Goal: Information Seeking & Learning: Check status

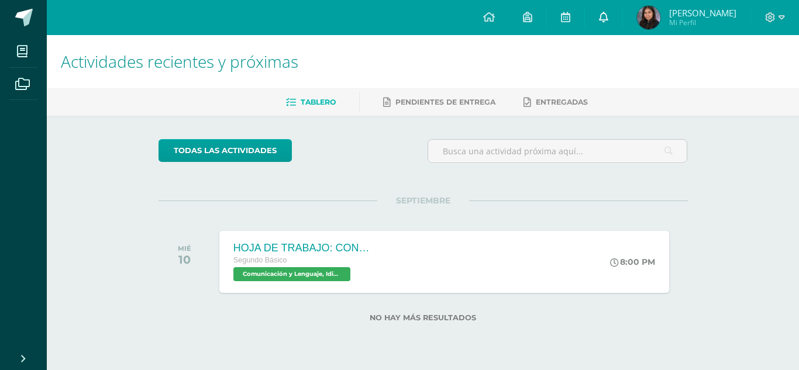
click at [600, 12] on link at bounding box center [603, 17] width 37 height 35
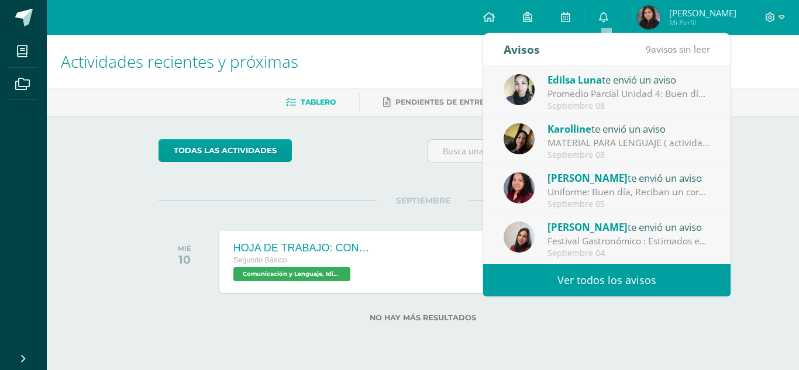
click at [520, 284] on link "Ver todos los avisos" at bounding box center [606, 280] width 247 height 32
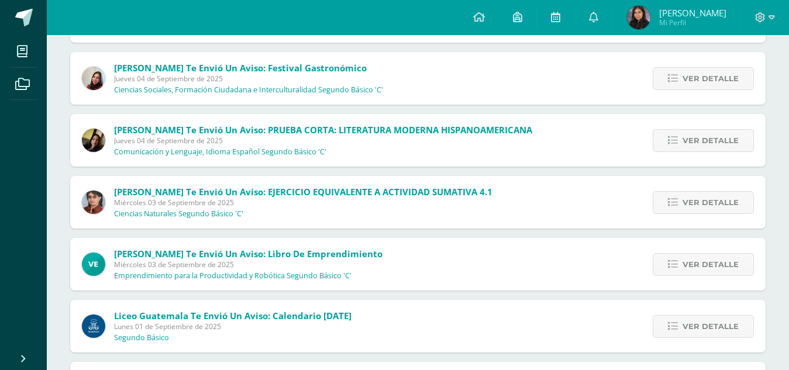
scroll to position [382, 0]
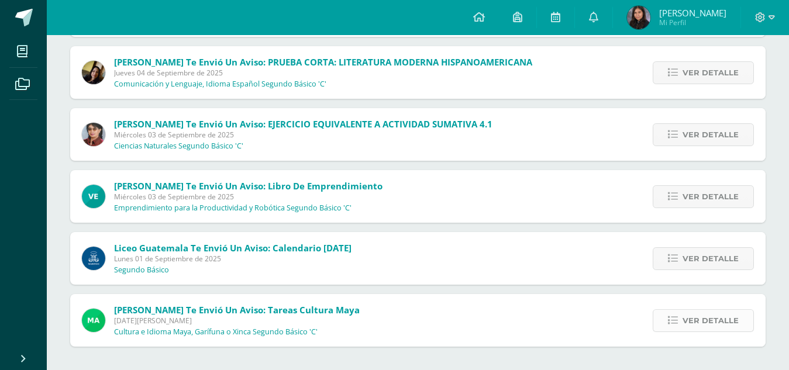
click at [670, 321] on icon at bounding box center [673, 321] width 10 height 10
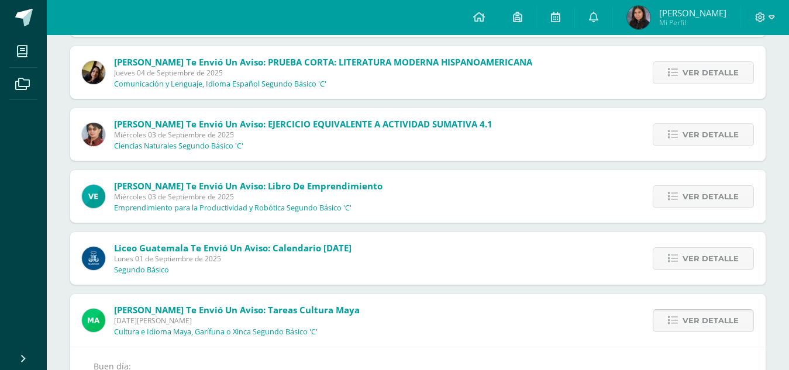
click at [670, 321] on icon at bounding box center [673, 321] width 10 height 10
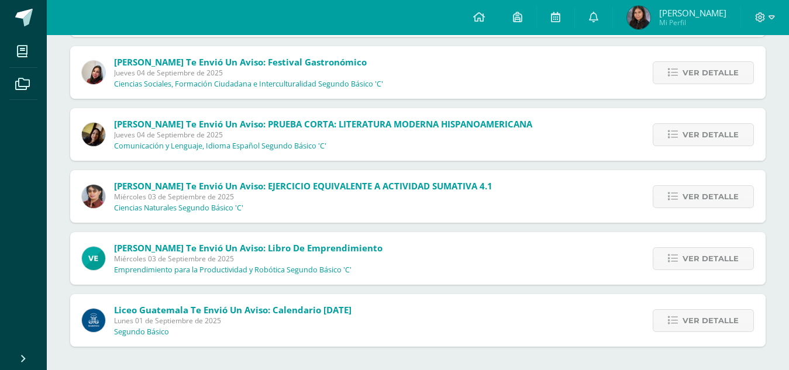
scroll to position [320, 0]
click at [683, 333] on div "Ver detalle" at bounding box center [700, 320] width 130 height 53
click at [684, 329] on link "Ver detalle" at bounding box center [703, 320] width 101 height 23
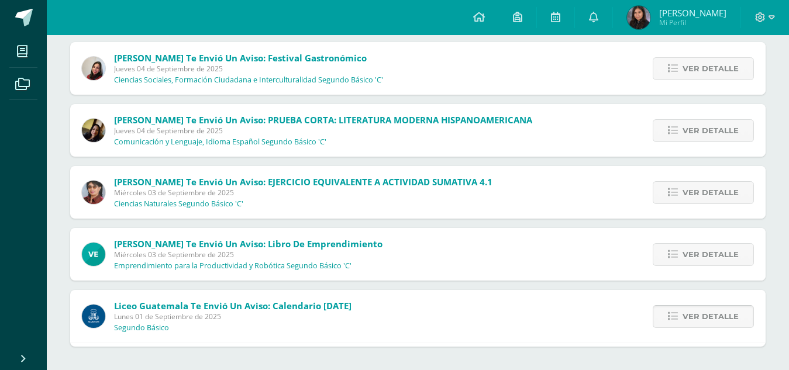
scroll to position [382, 0]
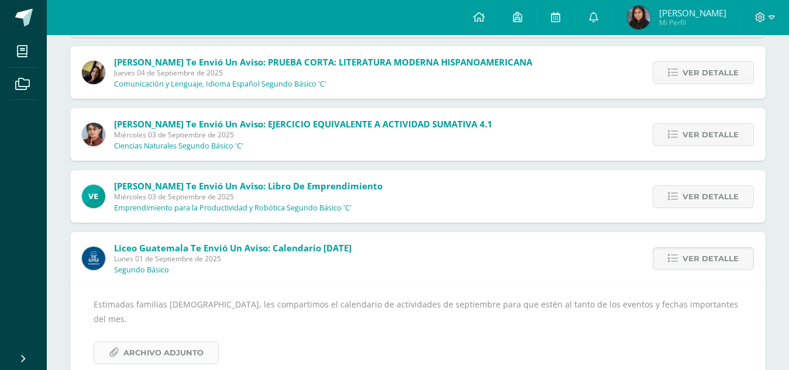
click at [200, 342] on span "Archivo Adjunto" at bounding box center [163, 353] width 80 height 22
click at [675, 259] on icon at bounding box center [673, 259] width 10 height 10
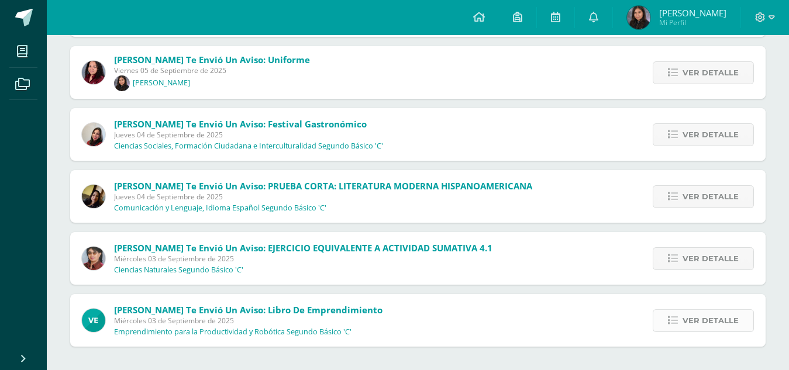
click at [686, 310] on span "Ver detalle" at bounding box center [711, 321] width 56 height 22
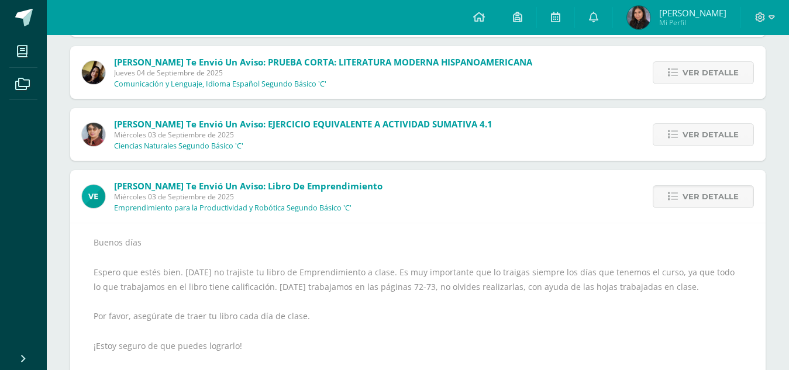
click at [694, 218] on div "Ver detalle" at bounding box center [700, 196] width 130 height 53
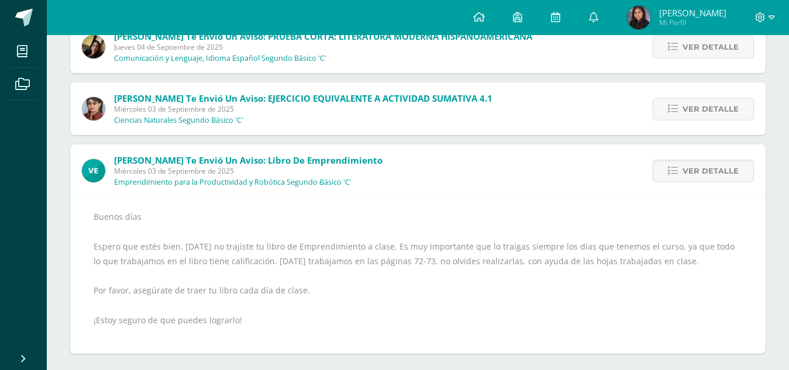
scroll to position [415, 0]
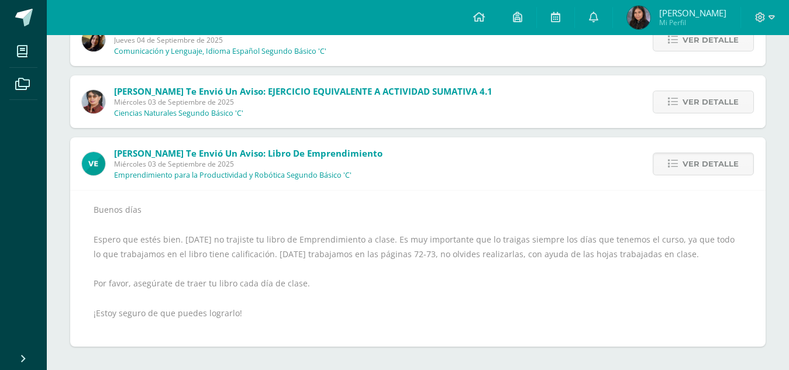
click at [699, 176] on div "Ver detalle" at bounding box center [700, 163] width 130 height 53
click at [699, 167] on span "Ver detalle" at bounding box center [711, 164] width 56 height 22
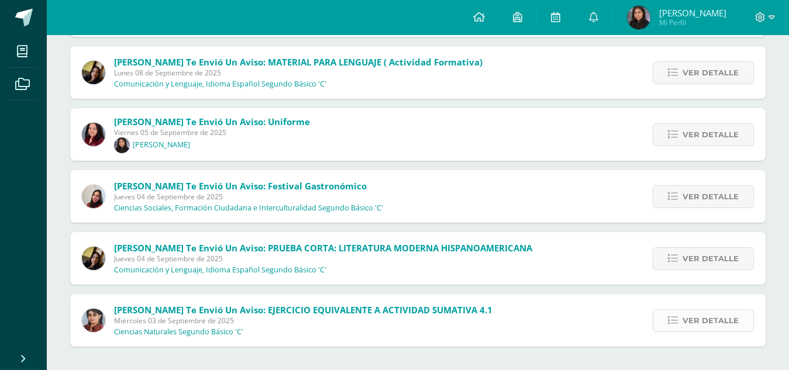
click at [690, 314] on span "Ver detalle" at bounding box center [711, 321] width 56 height 22
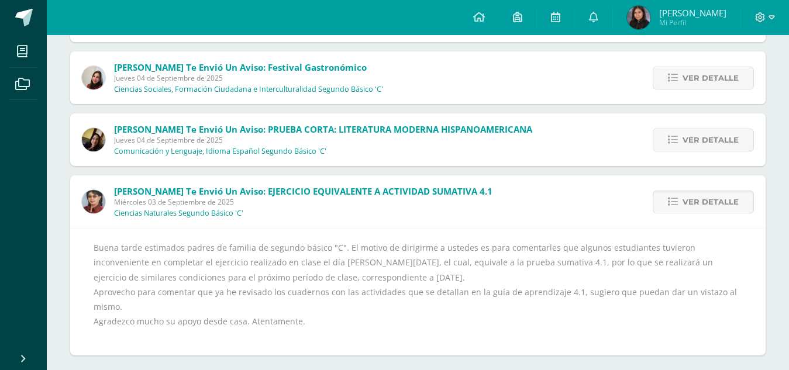
scroll to position [324, 0]
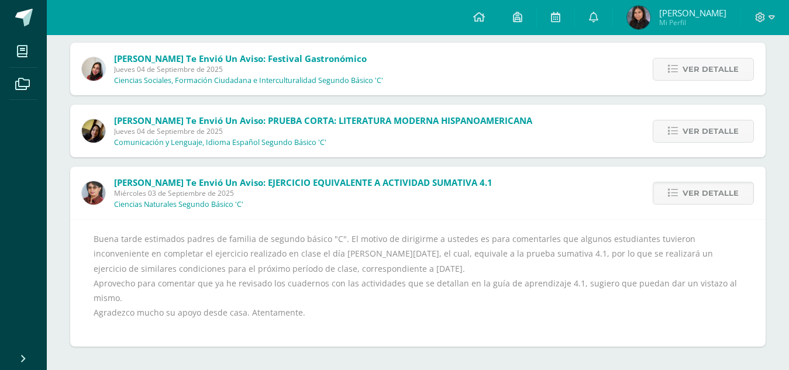
click at [689, 216] on div "Ver detalle" at bounding box center [700, 193] width 130 height 53
click at [691, 205] on div "Ver detalle" at bounding box center [700, 193] width 130 height 53
click at [692, 200] on span "Ver detalle" at bounding box center [711, 194] width 56 height 22
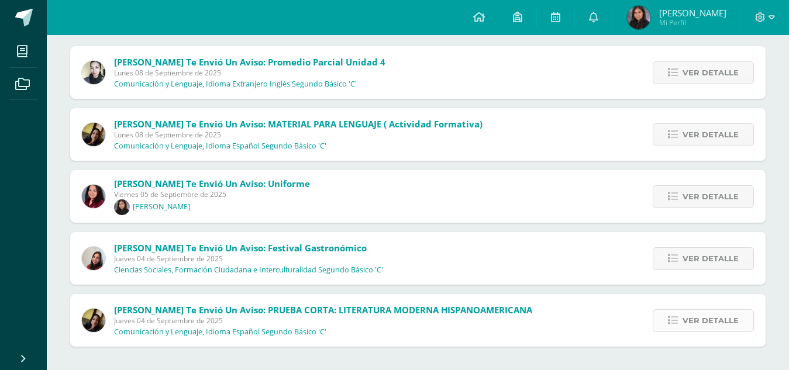
click at [684, 327] on link "Ver detalle" at bounding box center [703, 320] width 101 height 23
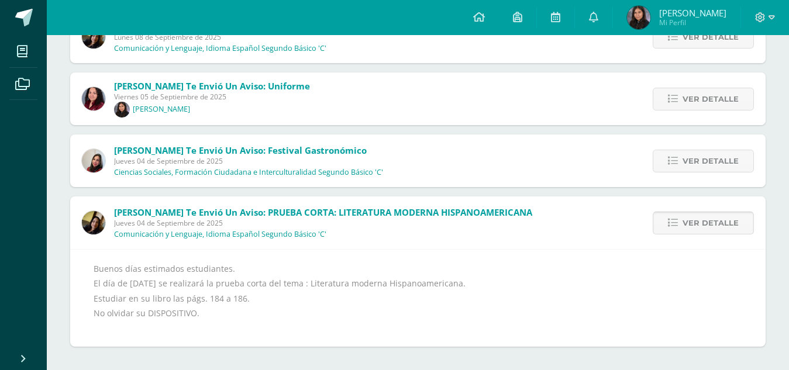
click at [689, 231] on span "Ver detalle" at bounding box center [711, 223] width 56 height 22
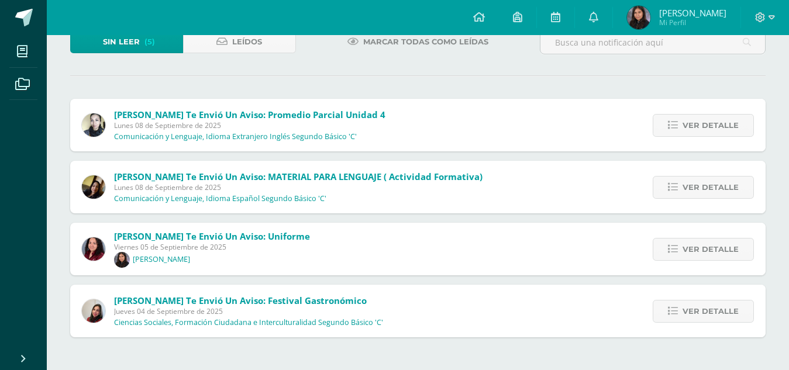
scroll to position [72, 0]
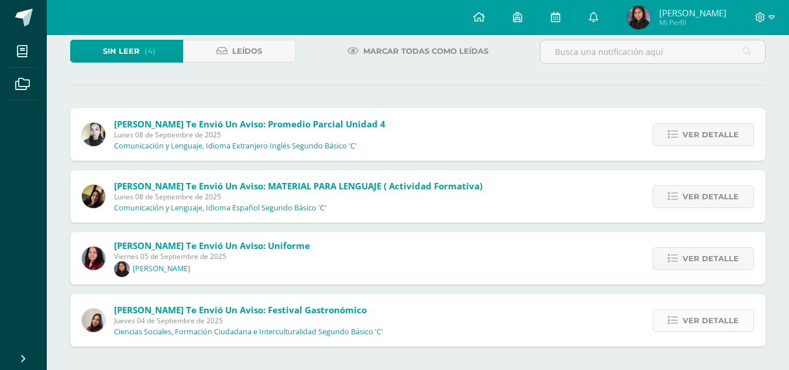
click at [677, 328] on link "Ver detalle" at bounding box center [703, 320] width 101 height 23
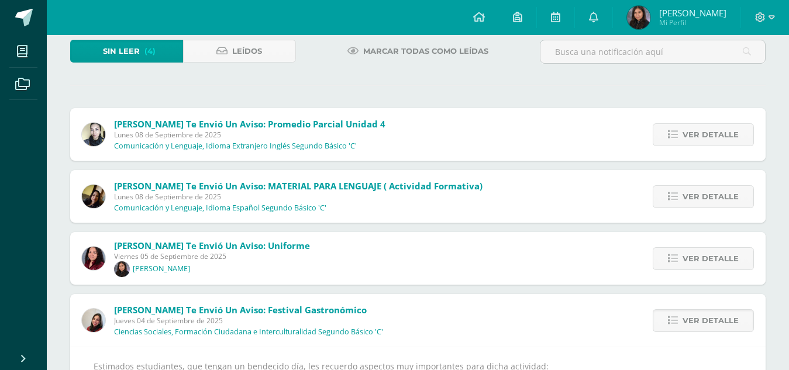
click at [677, 307] on div "Ver detalle" at bounding box center [700, 320] width 130 height 53
click at [682, 310] on link "Ver detalle" at bounding box center [703, 320] width 101 height 23
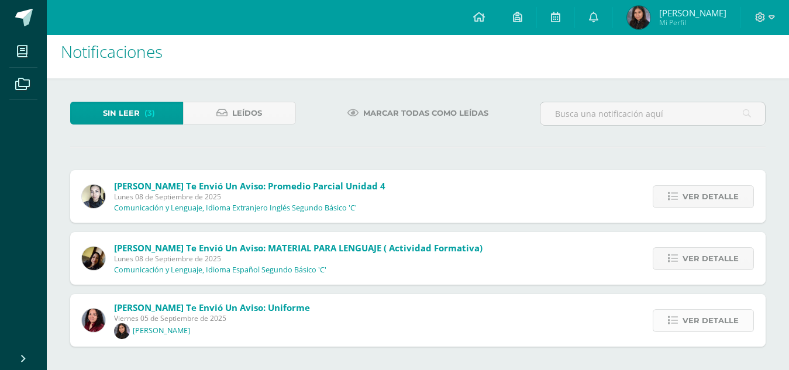
click at [676, 309] on link "Ver detalle" at bounding box center [703, 320] width 101 height 23
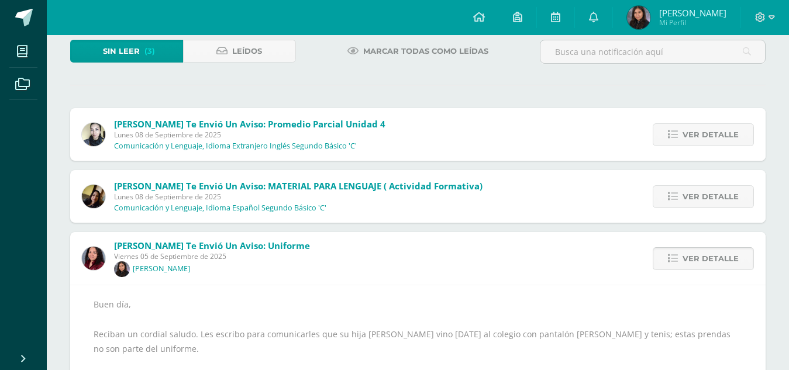
click at [676, 252] on link "Ver detalle" at bounding box center [703, 258] width 101 height 23
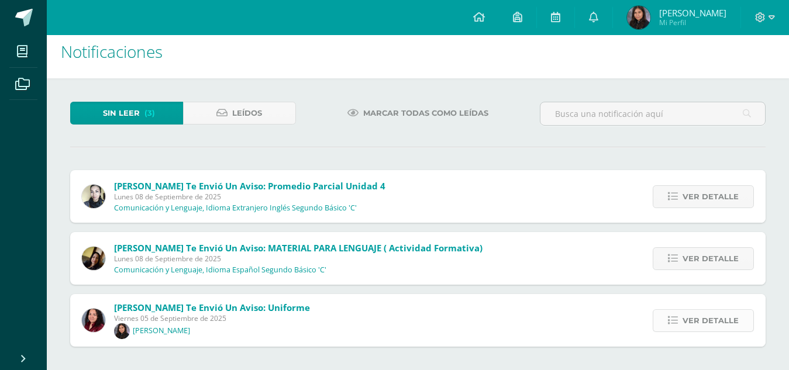
scroll to position [0, 0]
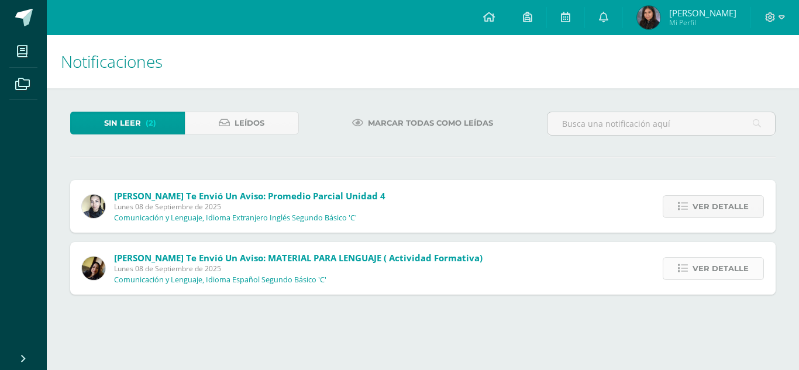
click at [690, 279] on link "Ver detalle" at bounding box center [713, 268] width 101 height 23
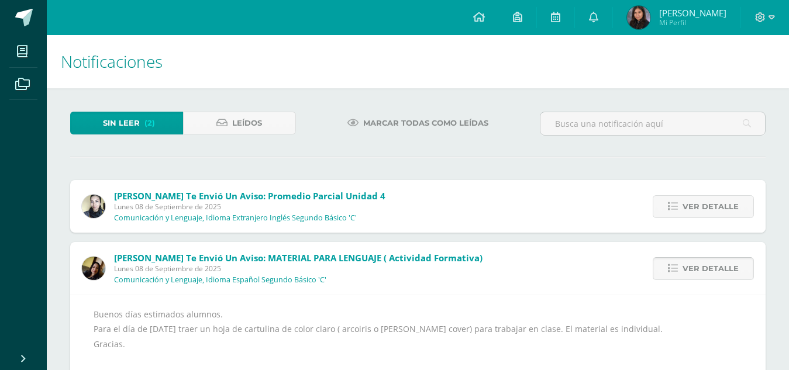
click at [690, 275] on span "Ver detalle" at bounding box center [711, 269] width 56 height 22
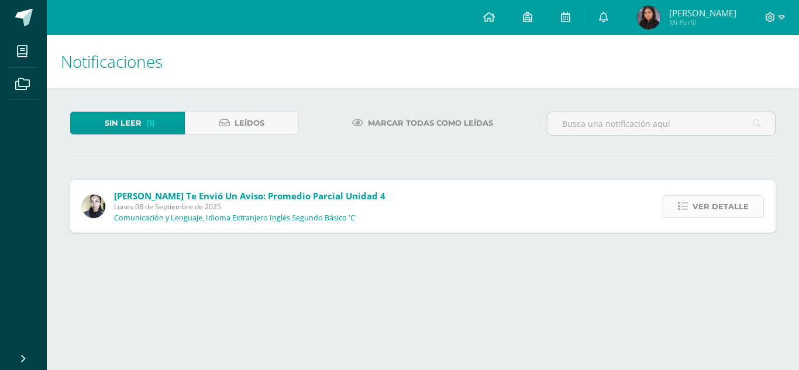
click at [682, 213] on link "Ver detalle" at bounding box center [713, 206] width 101 height 23
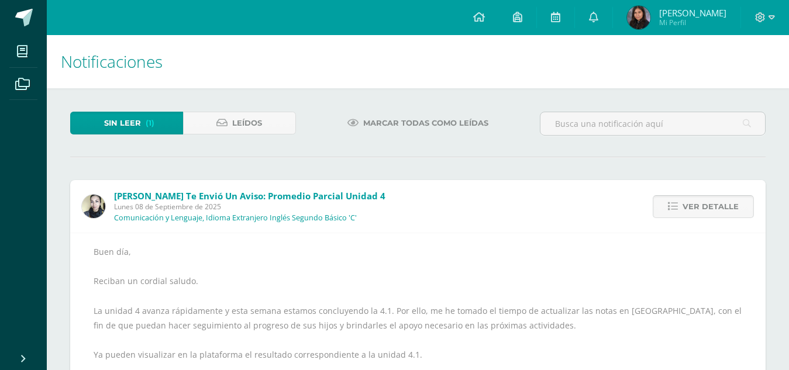
click at [682, 213] on link "Ver detalle" at bounding box center [703, 206] width 101 height 23
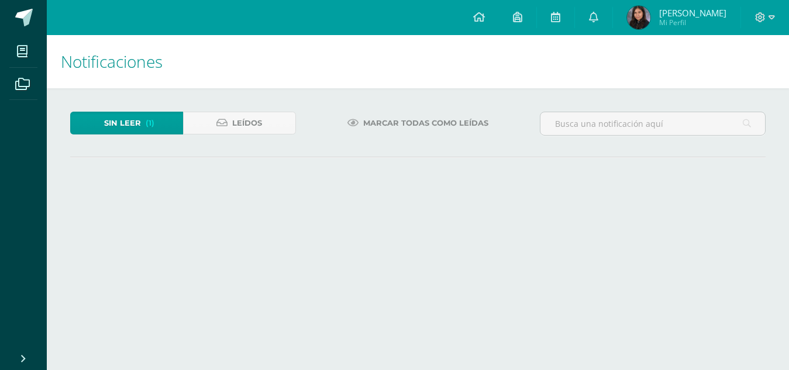
click at [658, 22] on span "María Fernanda Mi Perfil" at bounding box center [677, 17] width 104 height 23
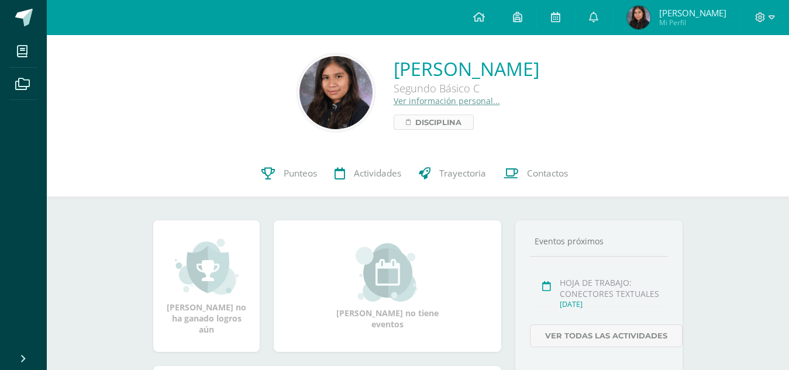
click at [415, 118] on span "Disciplina" at bounding box center [438, 122] width 46 height 14
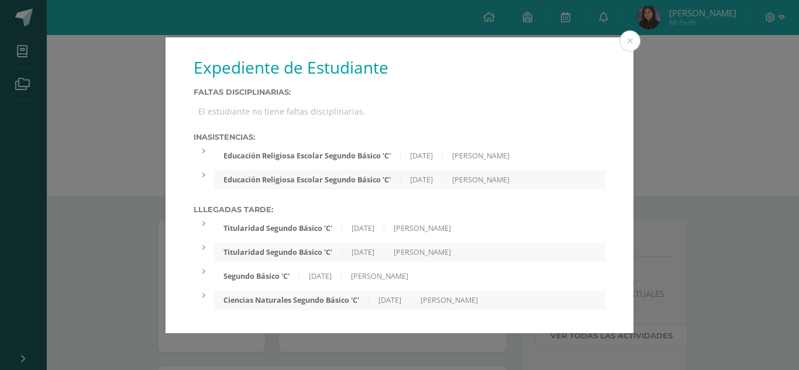
click at [119, 176] on div "Expediente de Estudiante Faltas Disciplinarias: El estudiante no tiene faltas d…" at bounding box center [400, 185] width 790 height 296
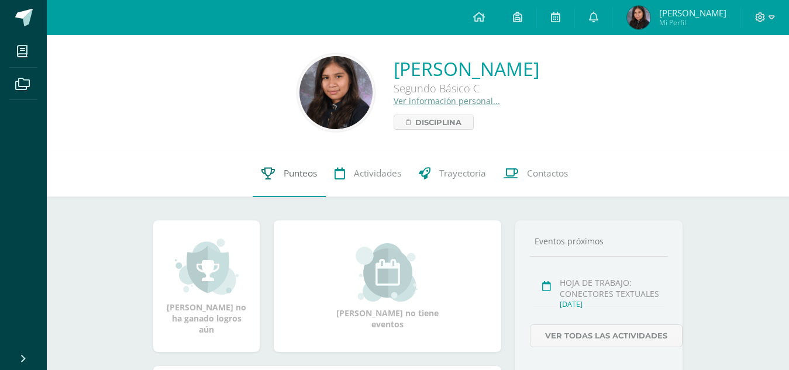
click at [290, 183] on link "Punteos" at bounding box center [289, 173] width 73 height 47
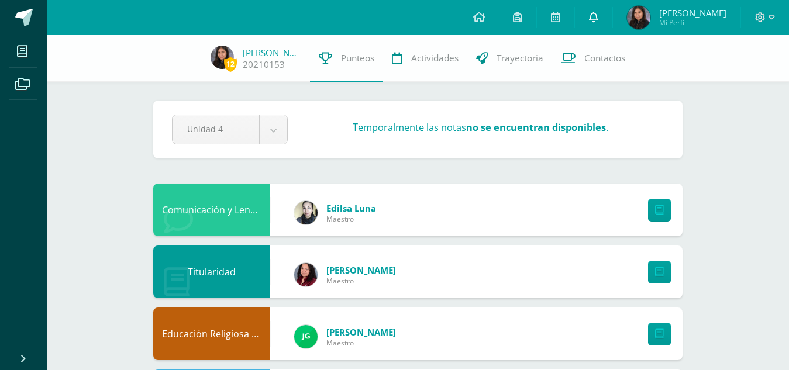
click at [592, 16] on icon at bounding box center [593, 17] width 9 height 11
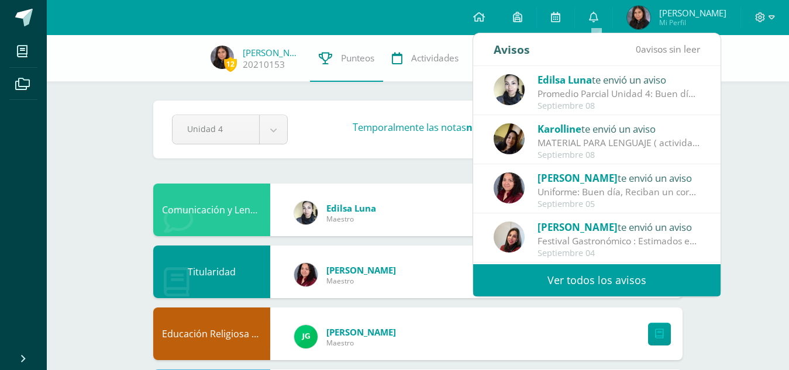
click at [527, 237] on div "[PERSON_NAME] te envió un aviso Festival Gastronómico : Estimados estudiantes, …" at bounding box center [597, 238] width 207 height 39
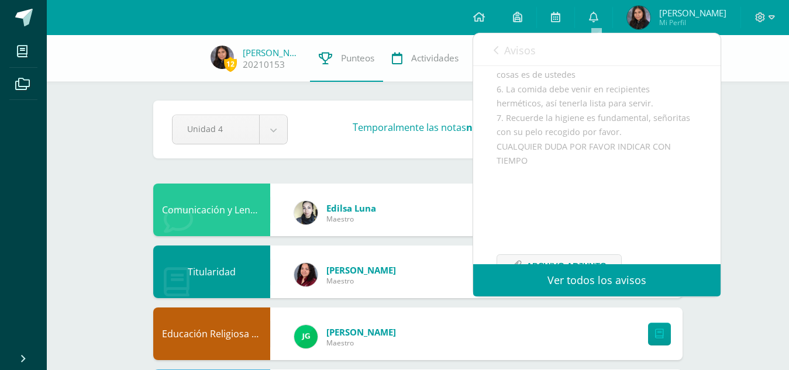
scroll to position [410, 0]
